Goal: Check status: Check status

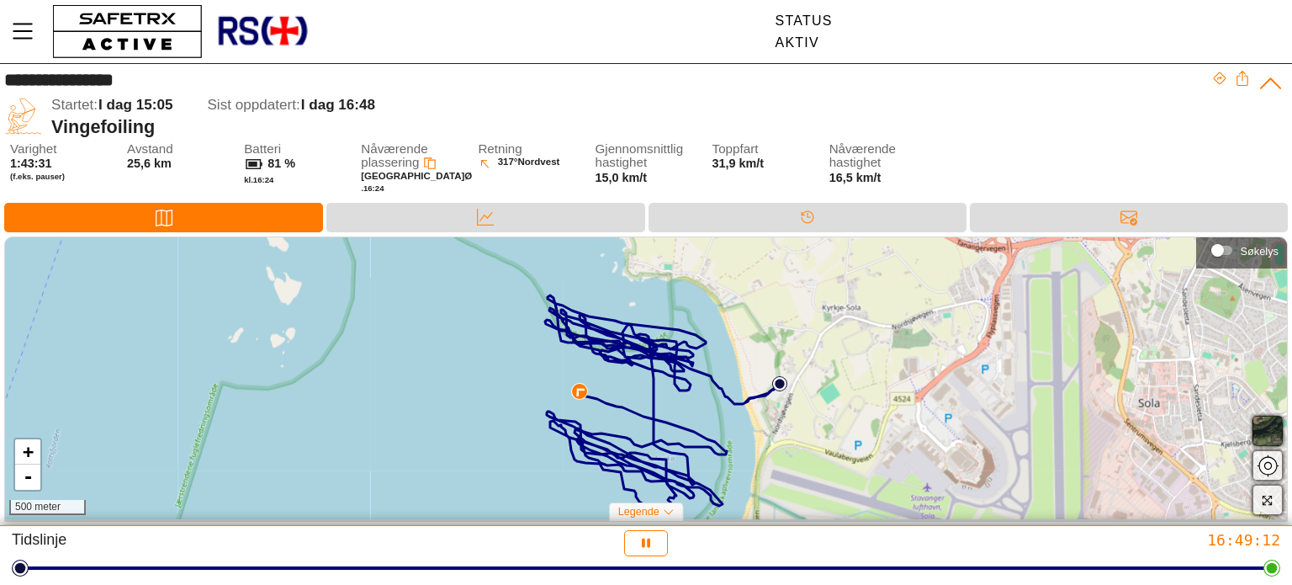
click at [225, 309] on div "+ - 500 meter" at bounding box center [646, 378] width 1282 height 283
